Goal: Task Accomplishment & Management: Manage account settings

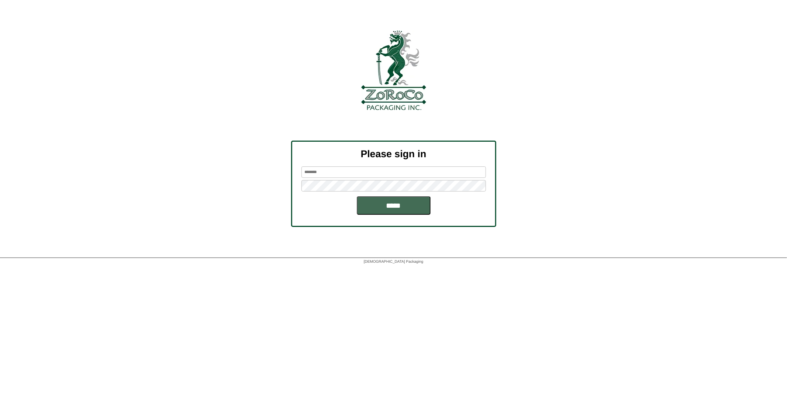
type input "****"
click at [388, 205] on input "*****" at bounding box center [394, 205] width 74 height 18
